Goal: Register for event/course

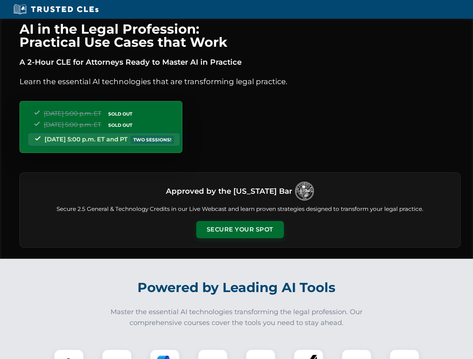
click at [240, 230] on button "Secure Your Spot" at bounding box center [240, 229] width 88 height 17
click at [69, 355] on img at bounding box center [69, 365] width 22 height 22
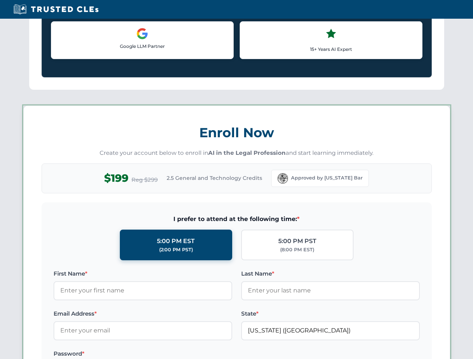
click at [165, 355] on label "Password *" at bounding box center [143, 354] width 179 height 9
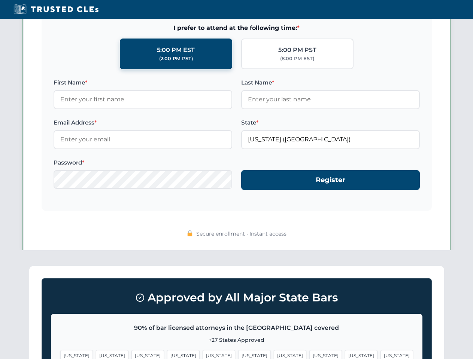
click at [345, 355] on span "[US_STATE]" at bounding box center [361, 355] width 33 height 11
